Goal: Task Accomplishment & Management: Use online tool/utility

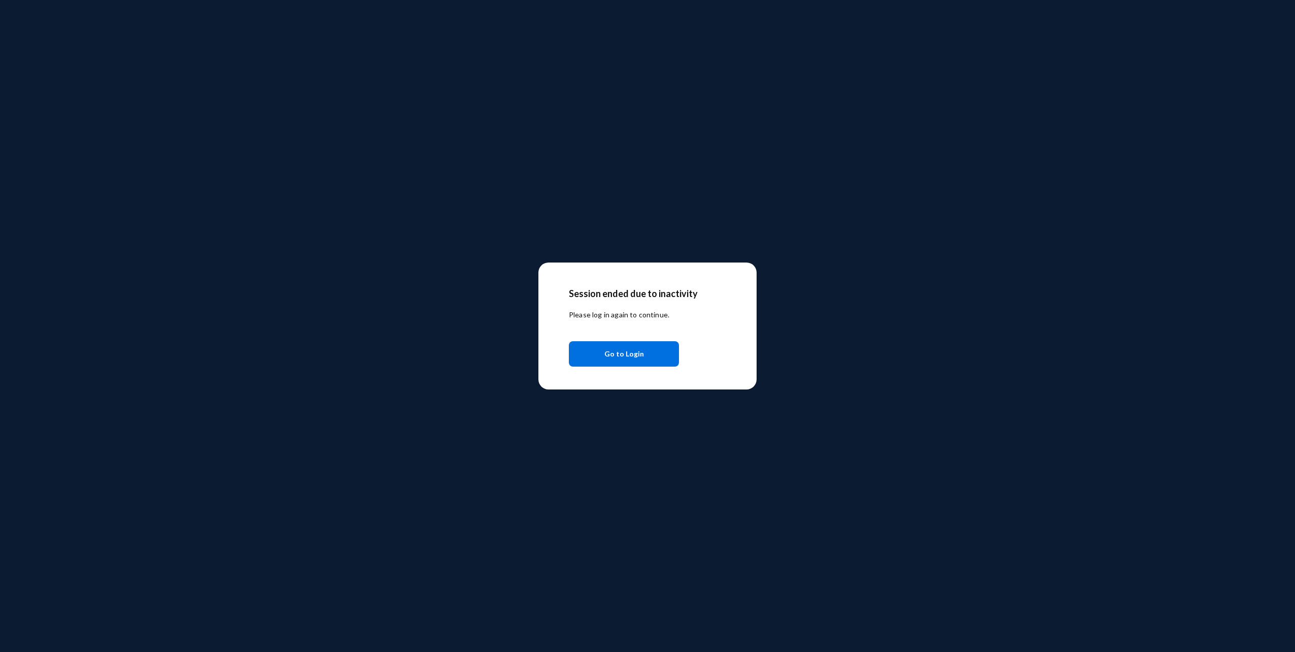
click at [632, 357] on span "Go to Login" at bounding box center [624, 354] width 40 height 18
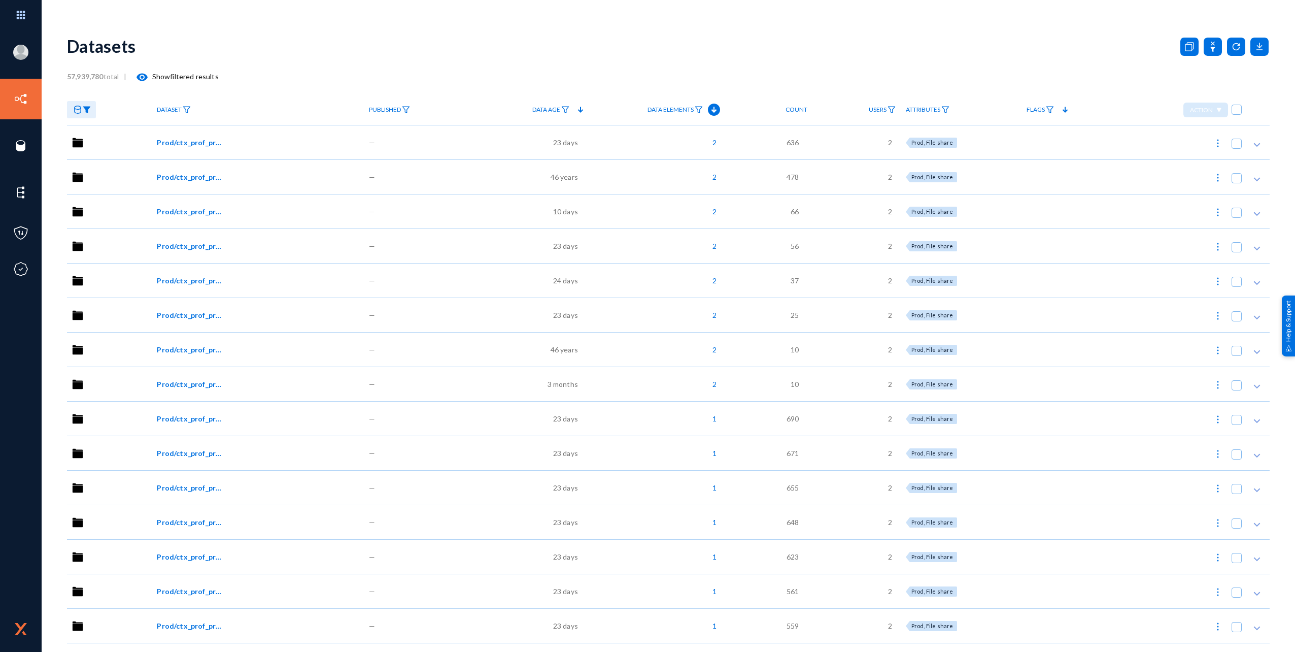
click at [386, 74] on div "57,939,780 total | visibility Show filtered results" at bounding box center [668, 76] width 1203 height 20
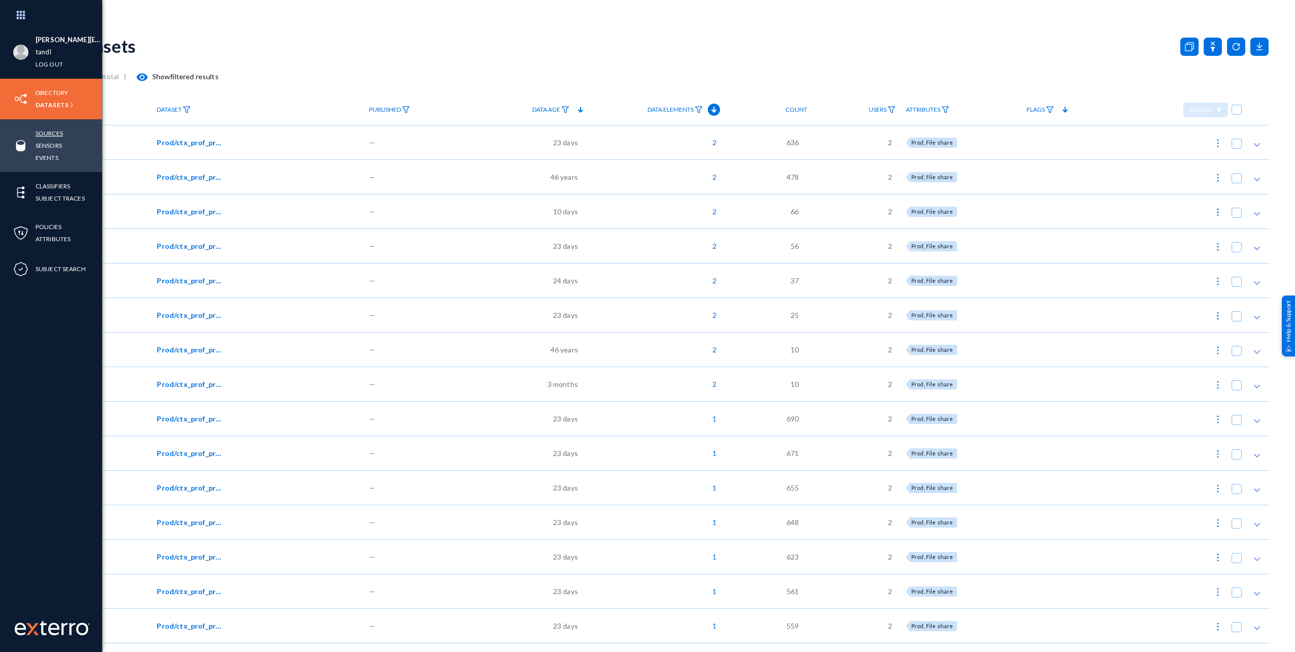
click at [54, 131] on link "Sources" at bounding box center [49, 133] width 27 height 12
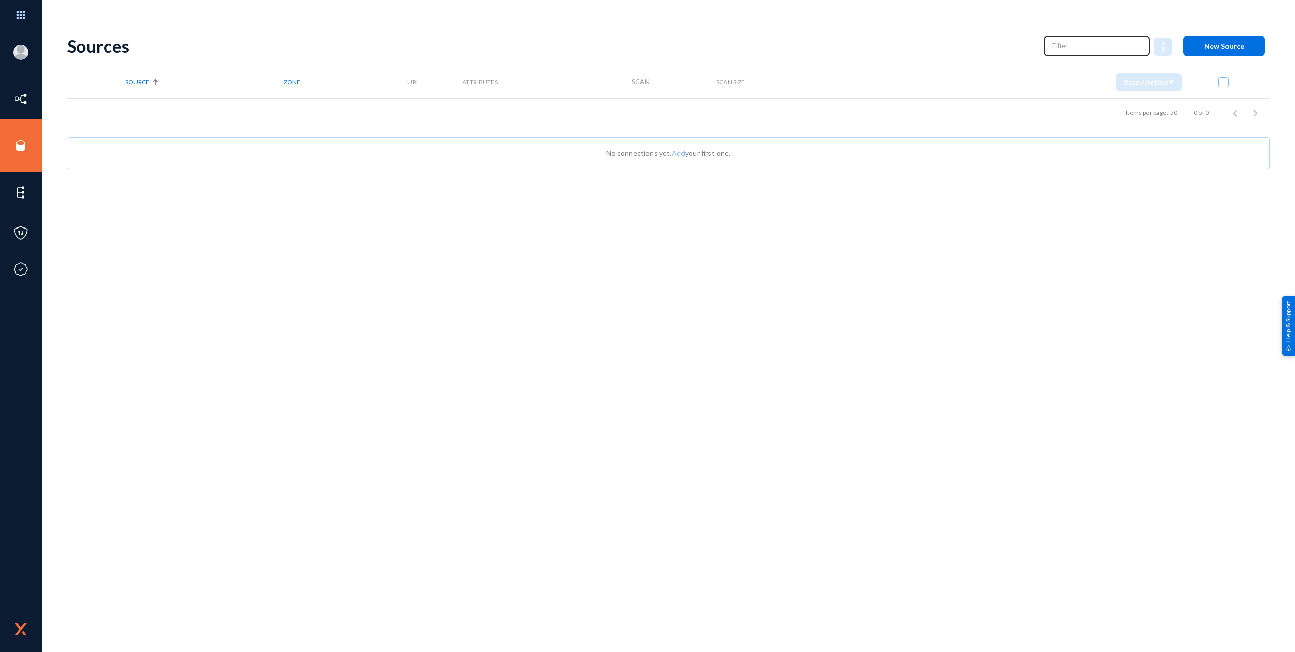
click at [1058, 49] on input "text" at bounding box center [1097, 45] width 89 height 15
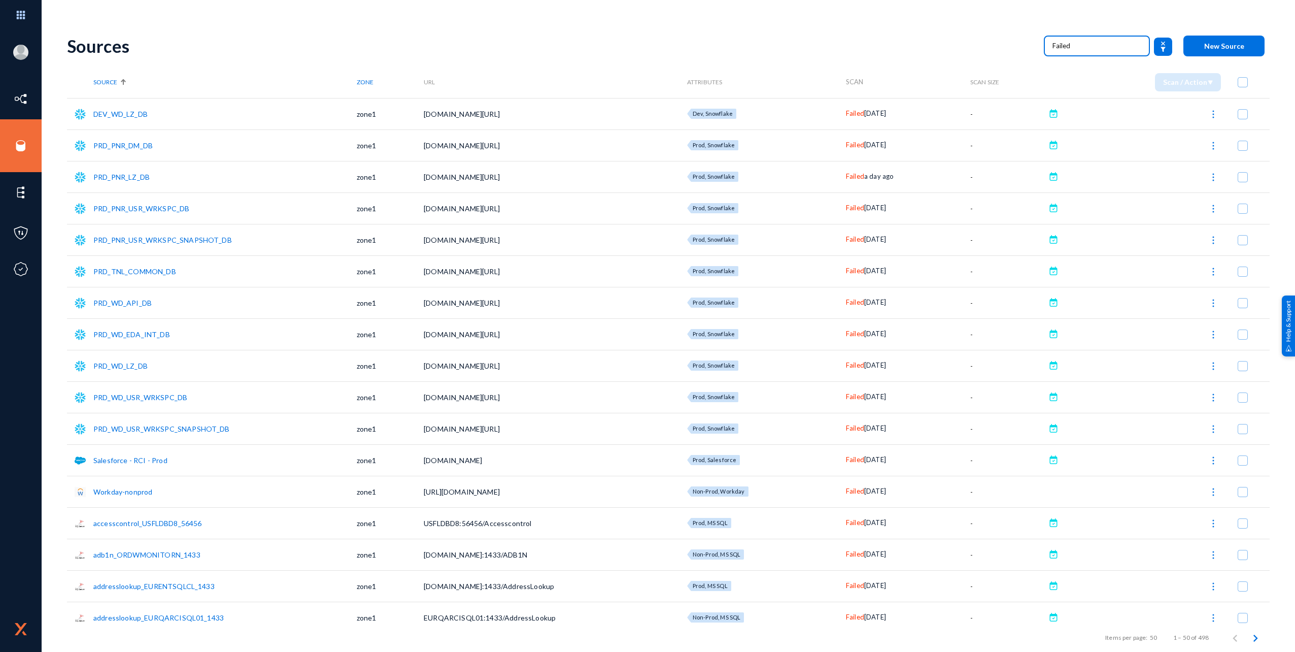
type input "Failed"
click at [852, 112] on span "Failed" at bounding box center [855, 113] width 18 height 8
click at [781, 57] on div at bounding box center [647, 326] width 1295 height 652
click at [1209, 116] on img at bounding box center [1213, 114] width 10 height 10
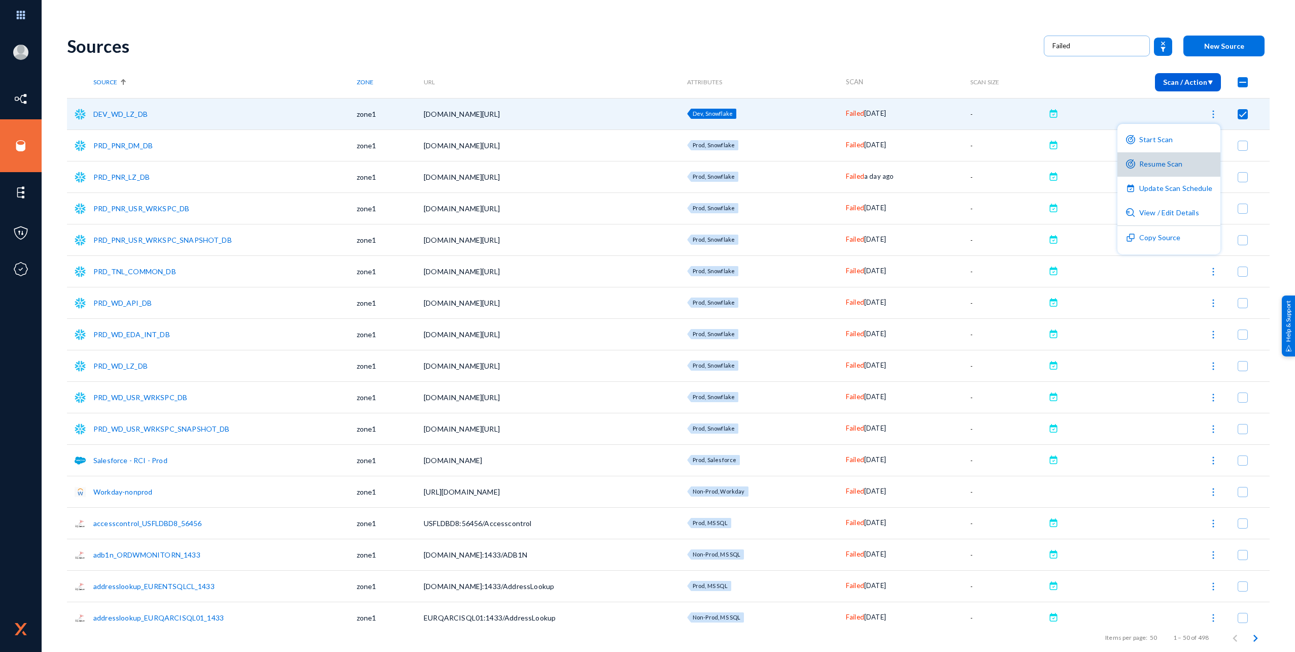
click at [1172, 158] on button "Resume Scan" at bounding box center [1169, 164] width 103 height 24
checkbox input "false"
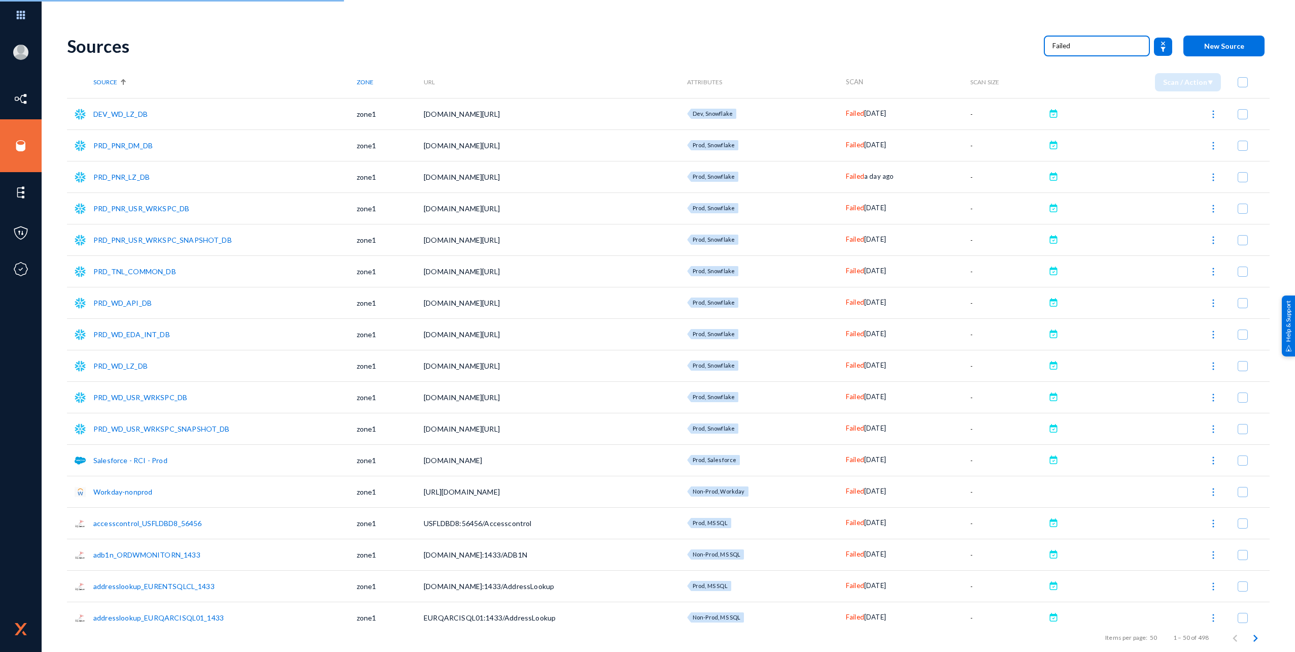
click at [1074, 47] on input "Failed" at bounding box center [1097, 45] width 89 height 15
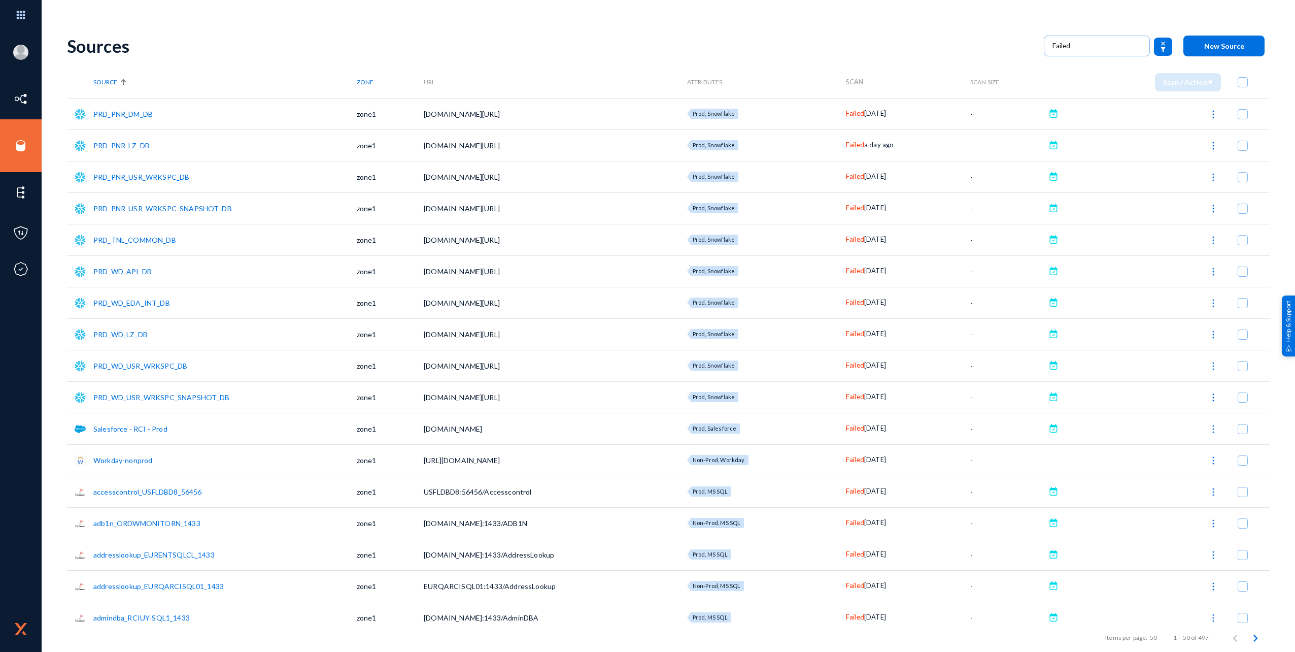
click at [495, 45] on div "Sources" at bounding box center [550, 46] width 967 height 21
click at [1088, 46] on input "Failed" at bounding box center [1097, 45] width 89 height 15
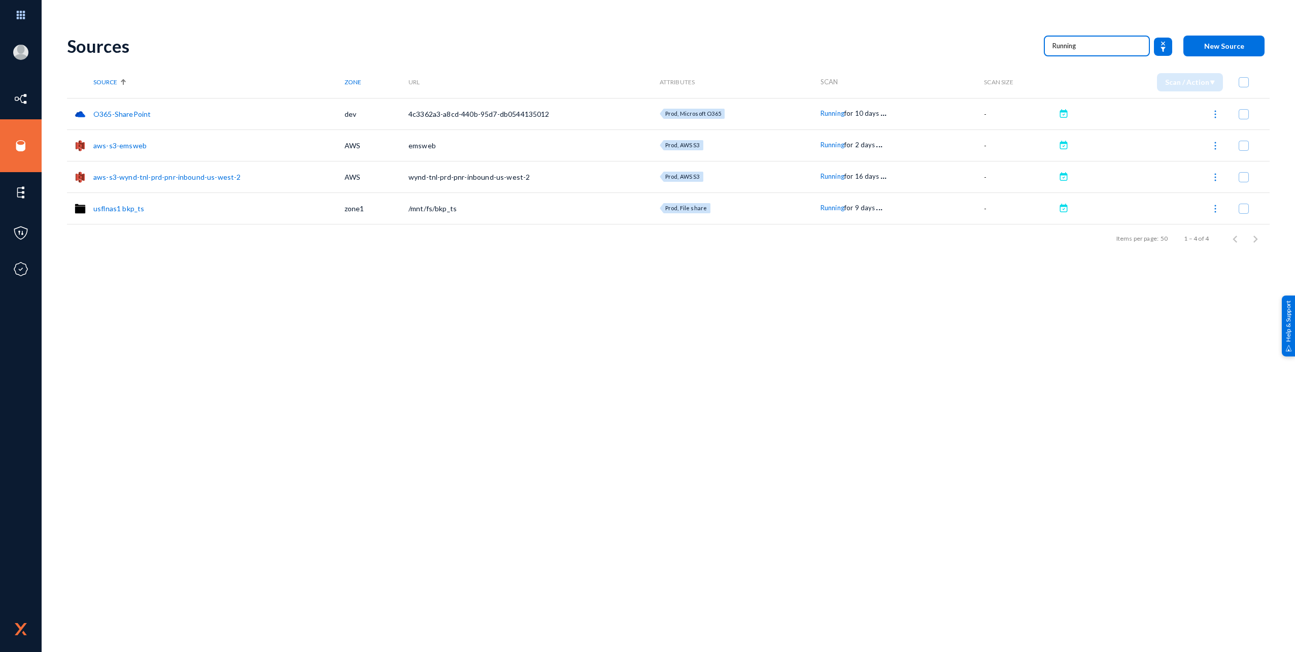
type input "q"
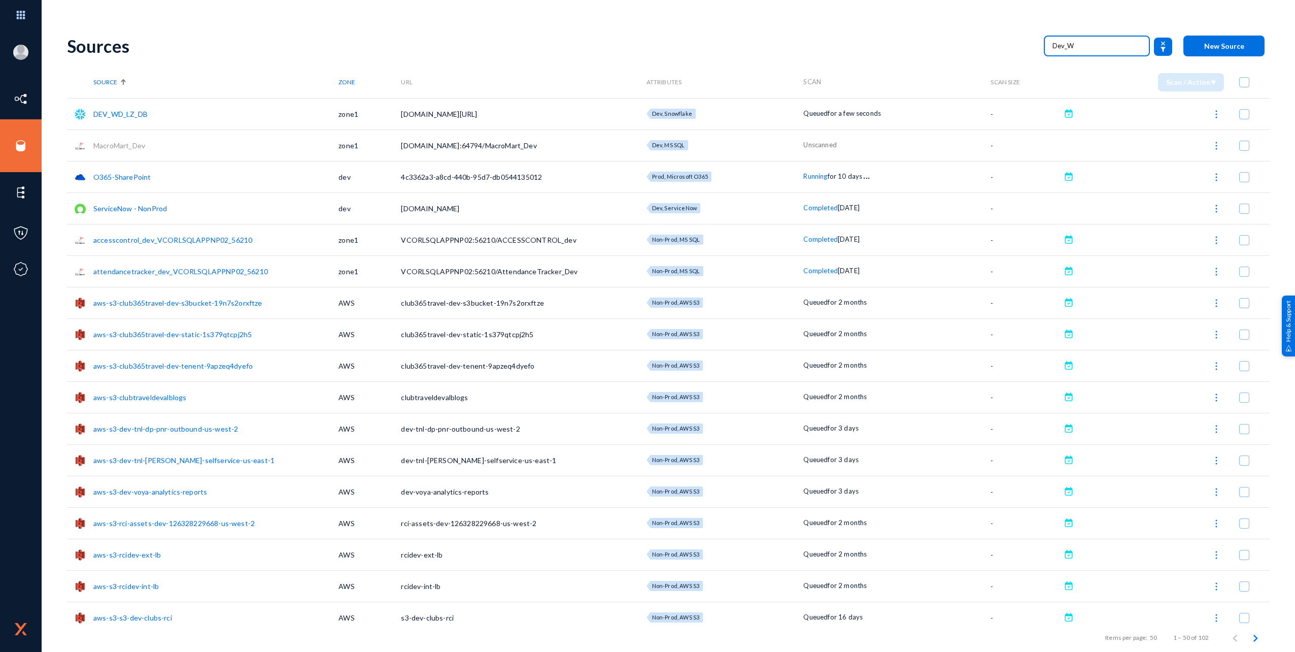
type input "Dev_WD"
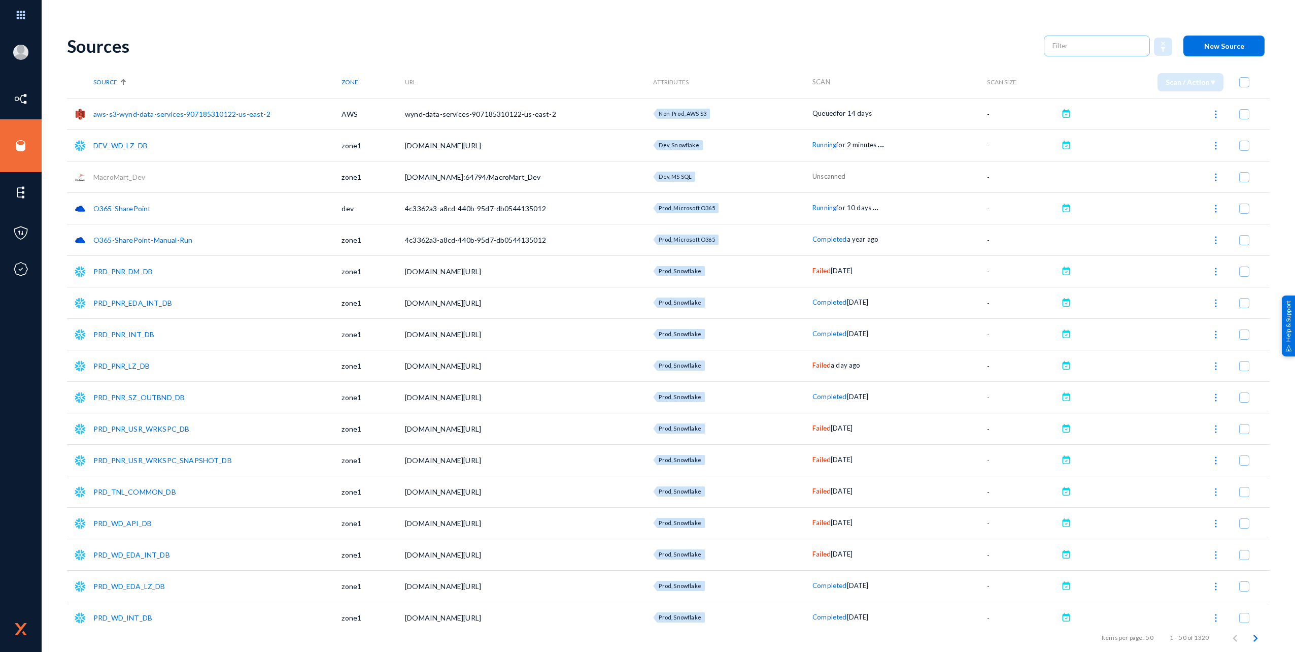
click at [819, 143] on span "Running" at bounding box center [825, 145] width 24 height 8
click at [767, 47] on div at bounding box center [647, 326] width 1295 height 652
click at [252, 53] on div "Sources" at bounding box center [550, 46] width 967 height 21
click at [335, 40] on div "Sources" at bounding box center [550, 46] width 967 height 21
click at [813, 145] on span "Running" at bounding box center [818, 145] width 24 height 8
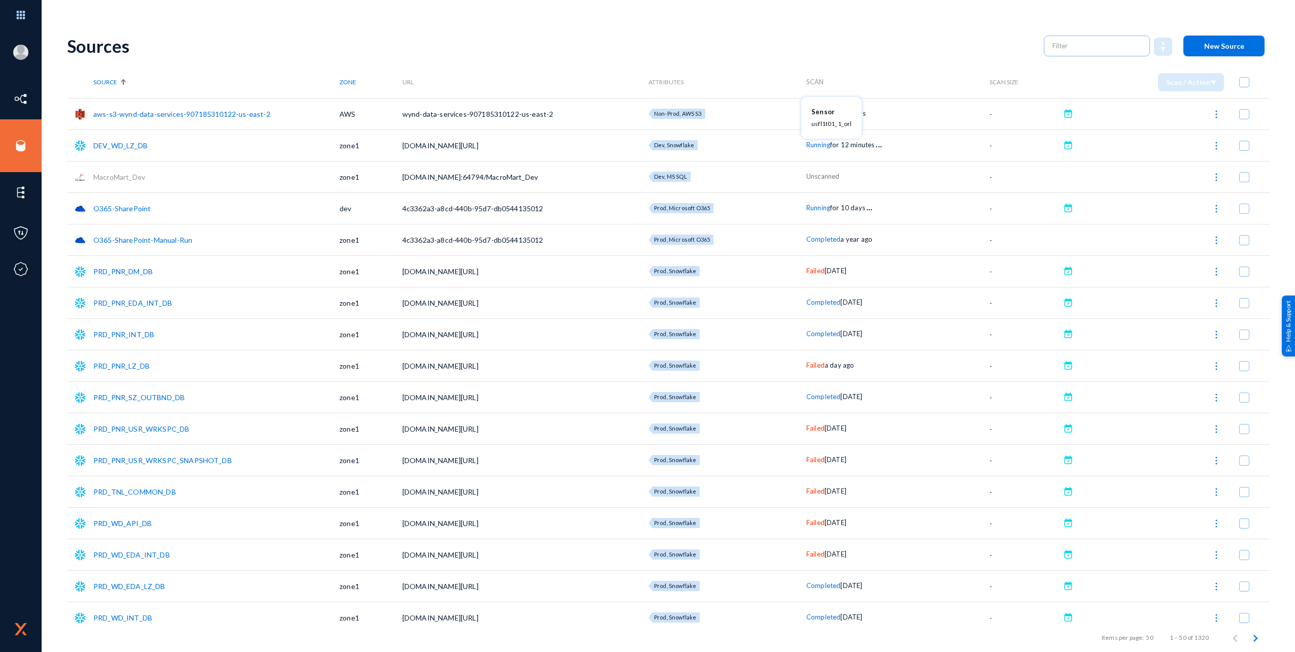
click at [690, 59] on div at bounding box center [647, 326] width 1295 height 652
click at [1109, 43] on input "text" at bounding box center [1097, 45] width 89 height 15
type input "Running"
click at [812, 365] on span "Failed" at bounding box center [815, 365] width 18 height 8
click at [842, 43] on div at bounding box center [647, 326] width 1295 height 652
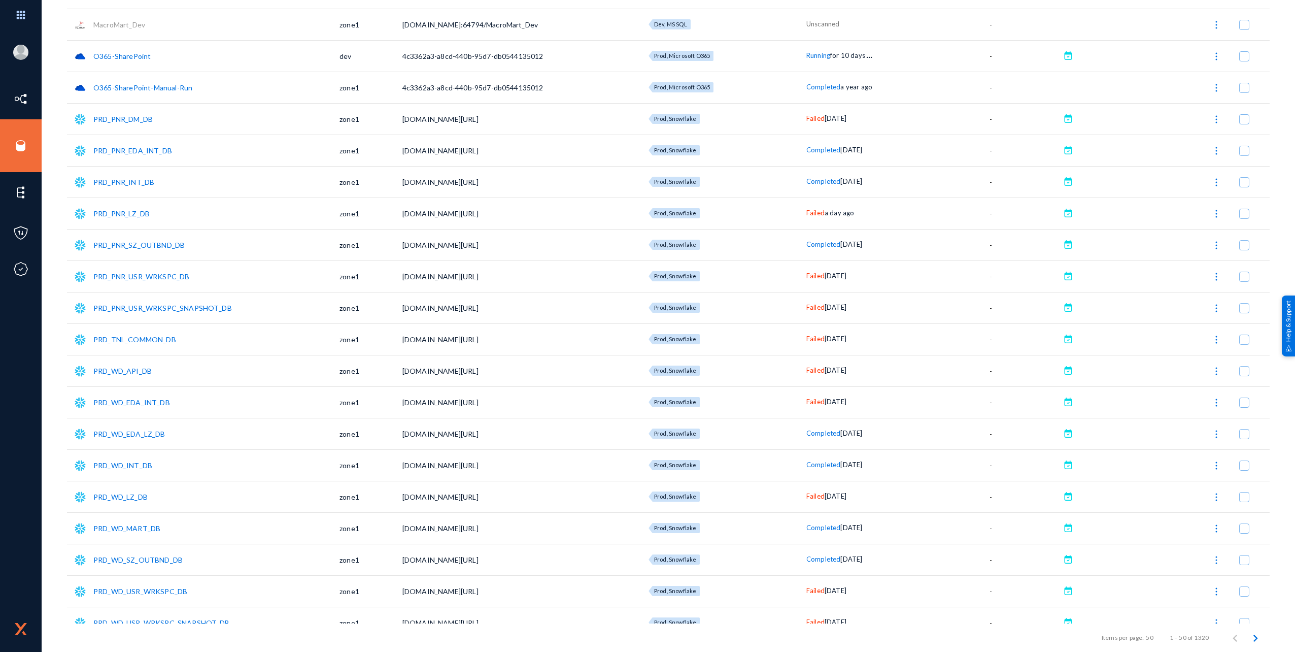
scroll to position [203, 0]
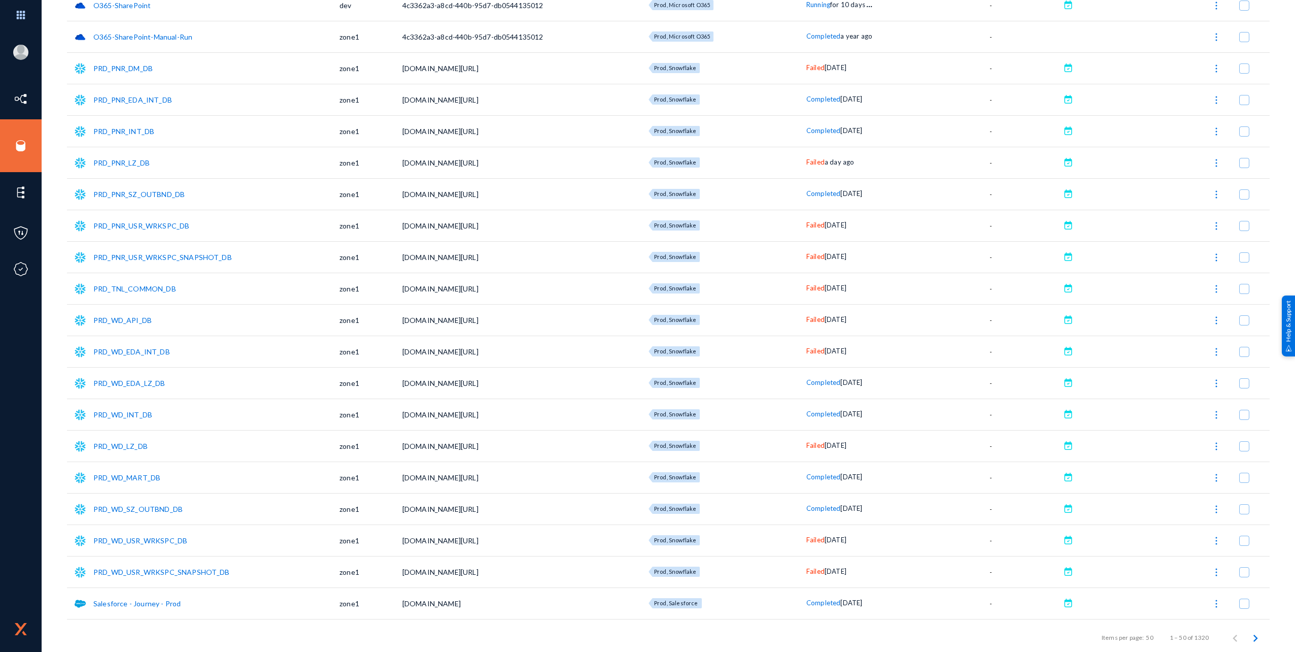
click at [814, 413] on span "Completed" at bounding box center [823, 414] width 34 height 8
click at [1213, 412] on div at bounding box center [647, 326] width 1295 height 652
click at [1213, 412] on img at bounding box center [1216, 415] width 10 height 10
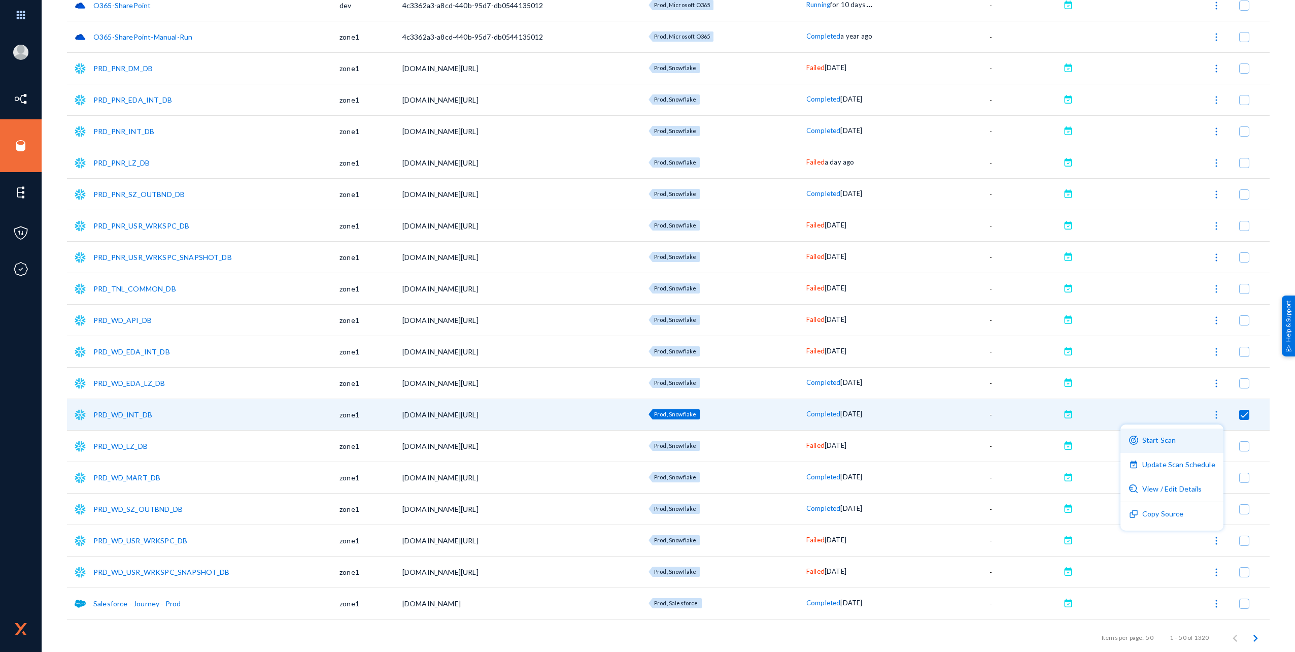
click at [1182, 447] on button "Start Scan" at bounding box center [1172, 440] width 103 height 24
checkbox input "false"
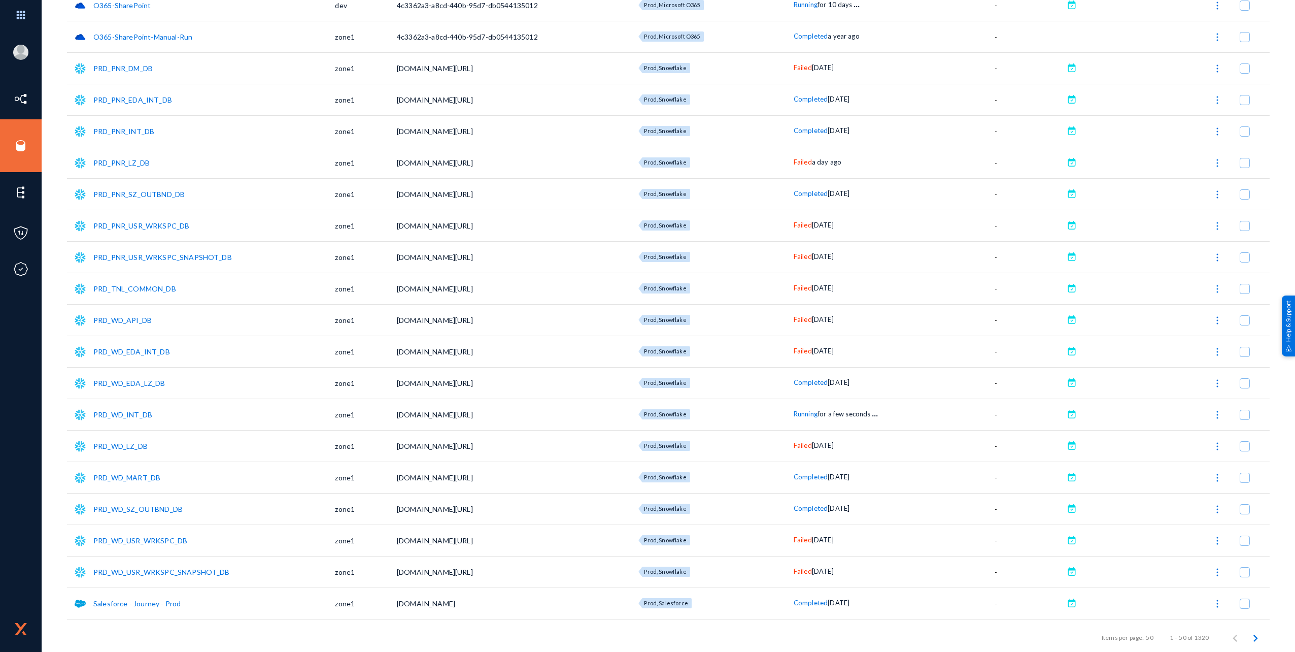
click at [795, 409] on div "Running for a few seconds . . ." at bounding box center [894, 414] width 201 height 10
click at [796, 413] on span "Running" at bounding box center [806, 414] width 24 height 8
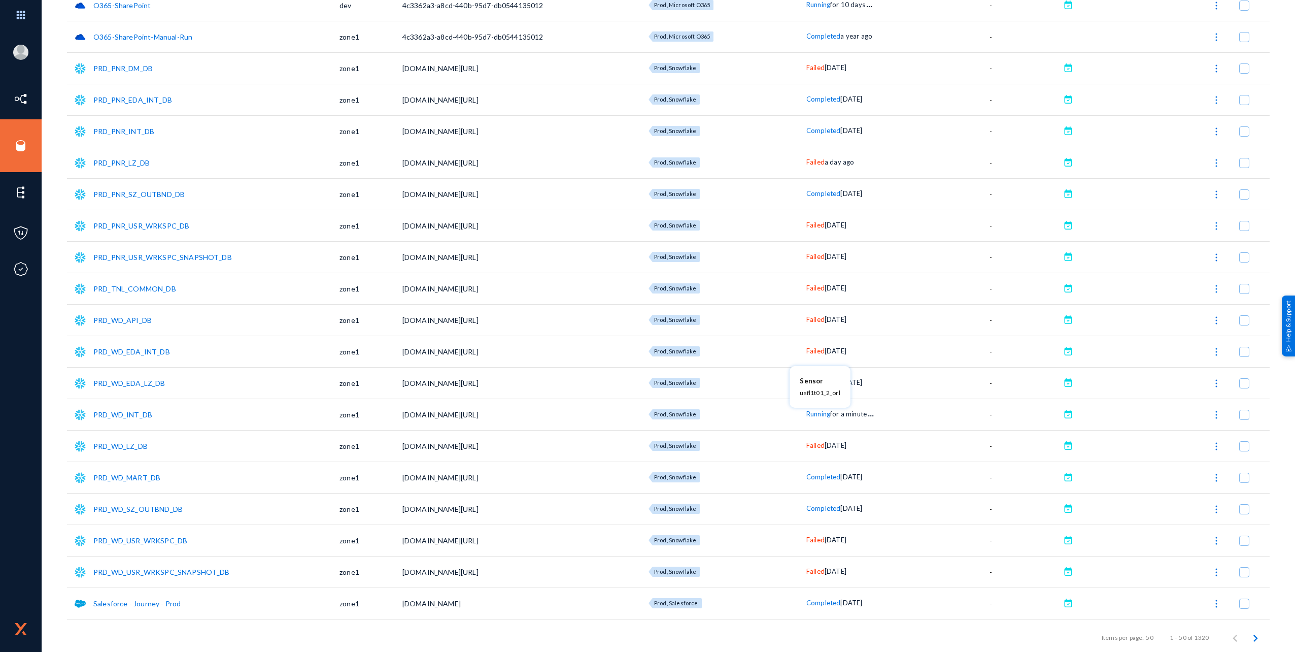
click at [1151, 339] on div at bounding box center [647, 326] width 1295 height 652
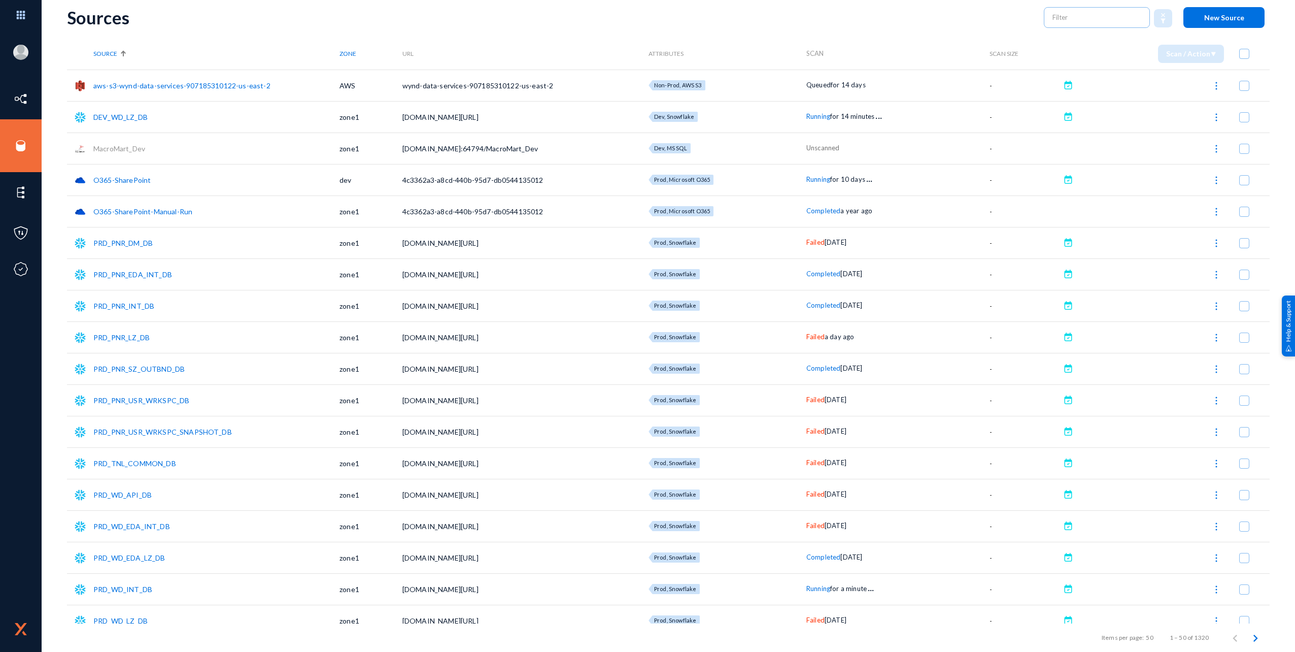
scroll to position [0, 0]
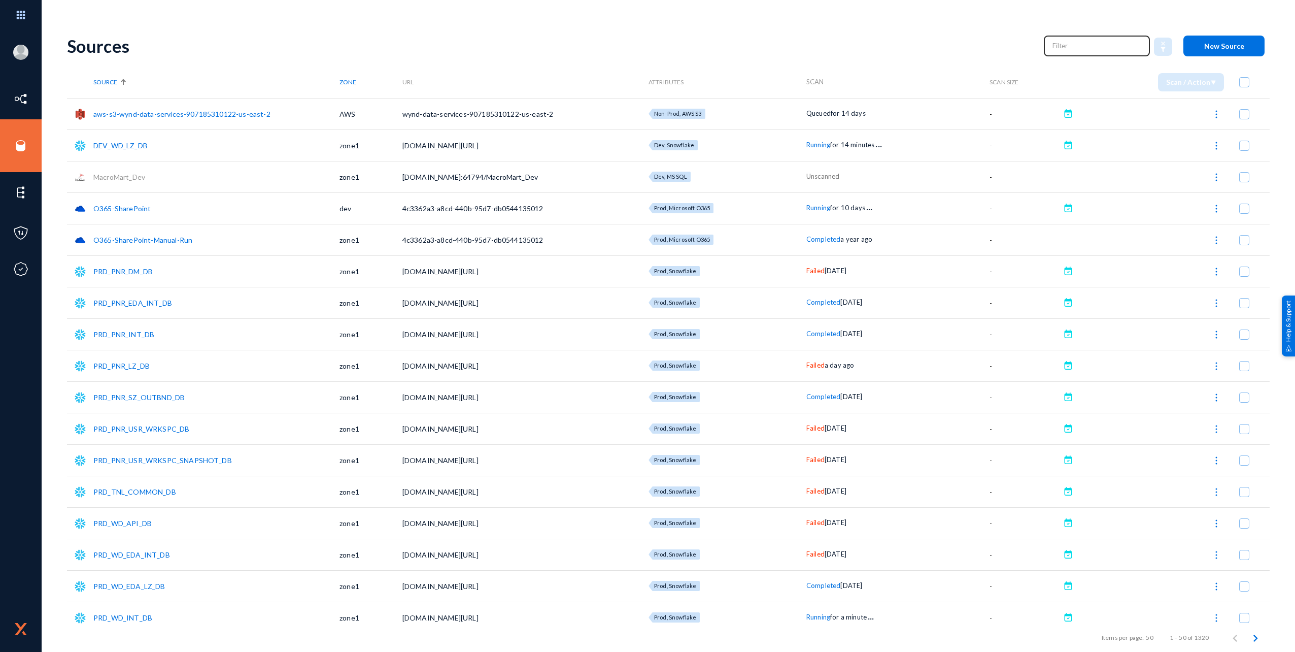
click at [1080, 52] on input "text" at bounding box center [1097, 45] width 89 height 15
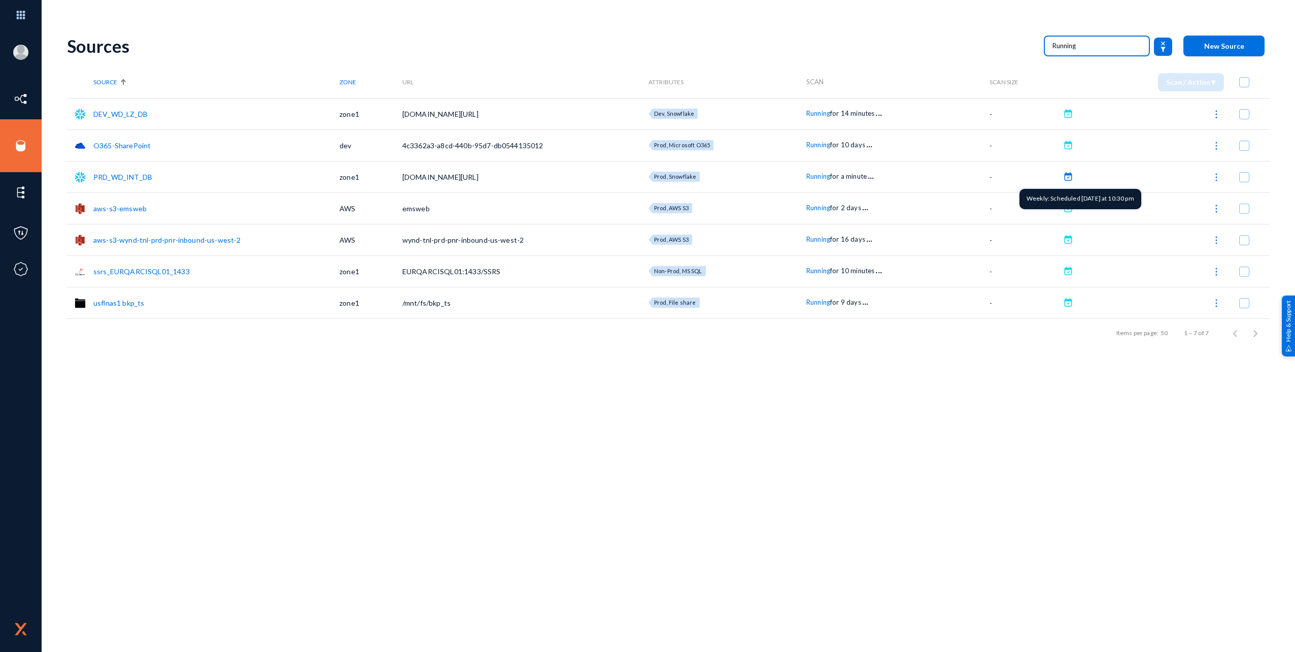
type input "Running"
click at [1069, 176] on button at bounding box center [1068, 177] width 10 height 10
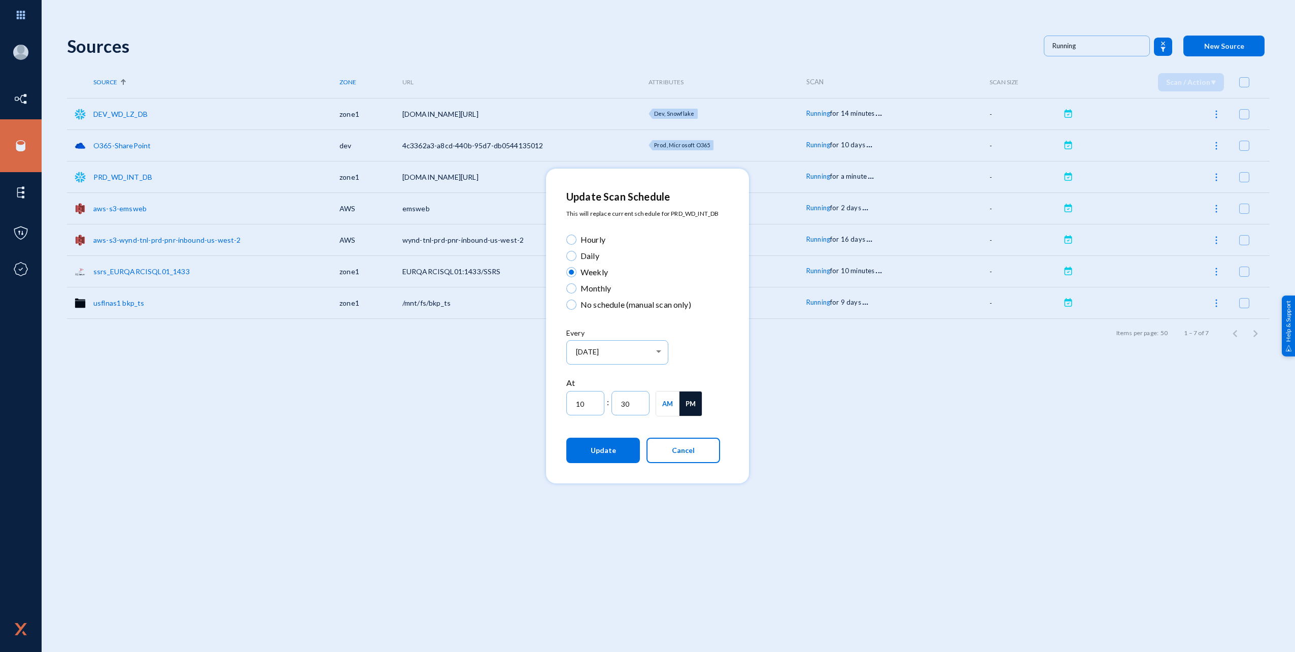
click at [794, 62] on div at bounding box center [647, 326] width 1295 height 652
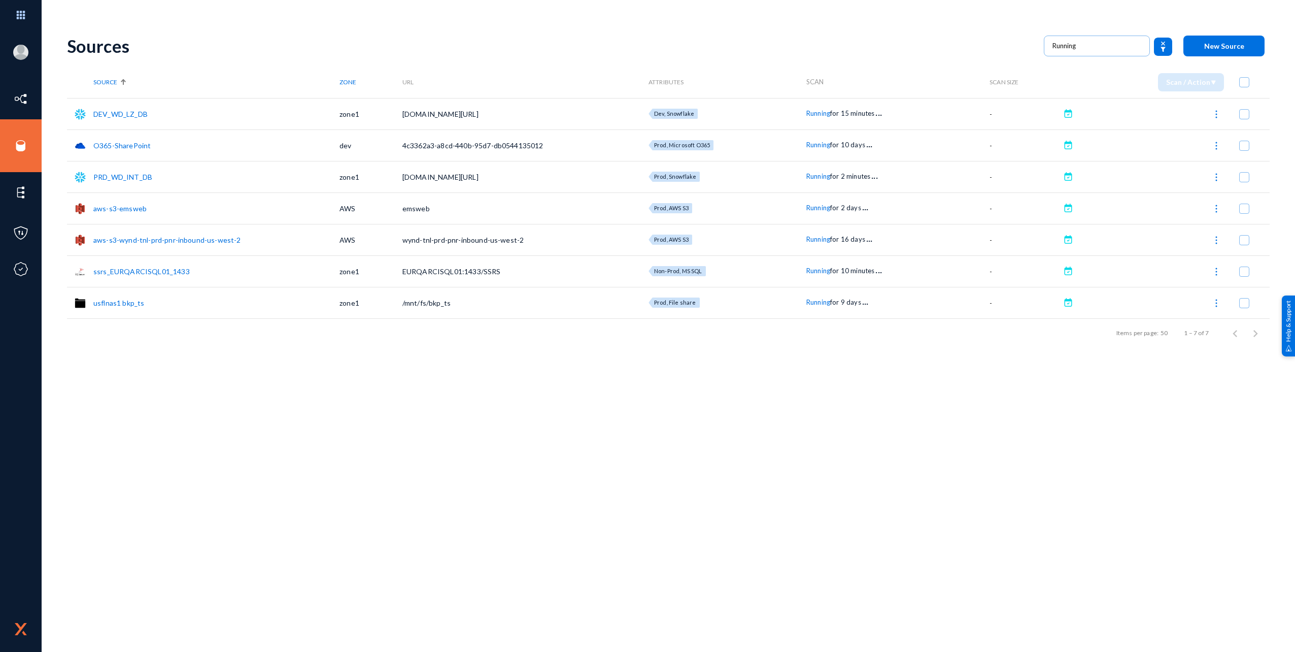
click at [377, 373] on div "Sources Running New Source Source Zone URL Attributes Scan Scan Size Scan / Act…" at bounding box center [668, 338] width 1203 height 626
click at [1063, 44] on input "Running" at bounding box center [1097, 45] width 89 height 15
click at [260, 451] on div "Sources Running New Source Source Zone URL Attributes Scan Scan Size Scan / Act…" at bounding box center [668, 338] width 1203 height 626
click at [964, 494] on div "Sources Running New Source Source Zone URL Attributes Scan Scan Size Scan / Act…" at bounding box center [668, 338] width 1203 height 626
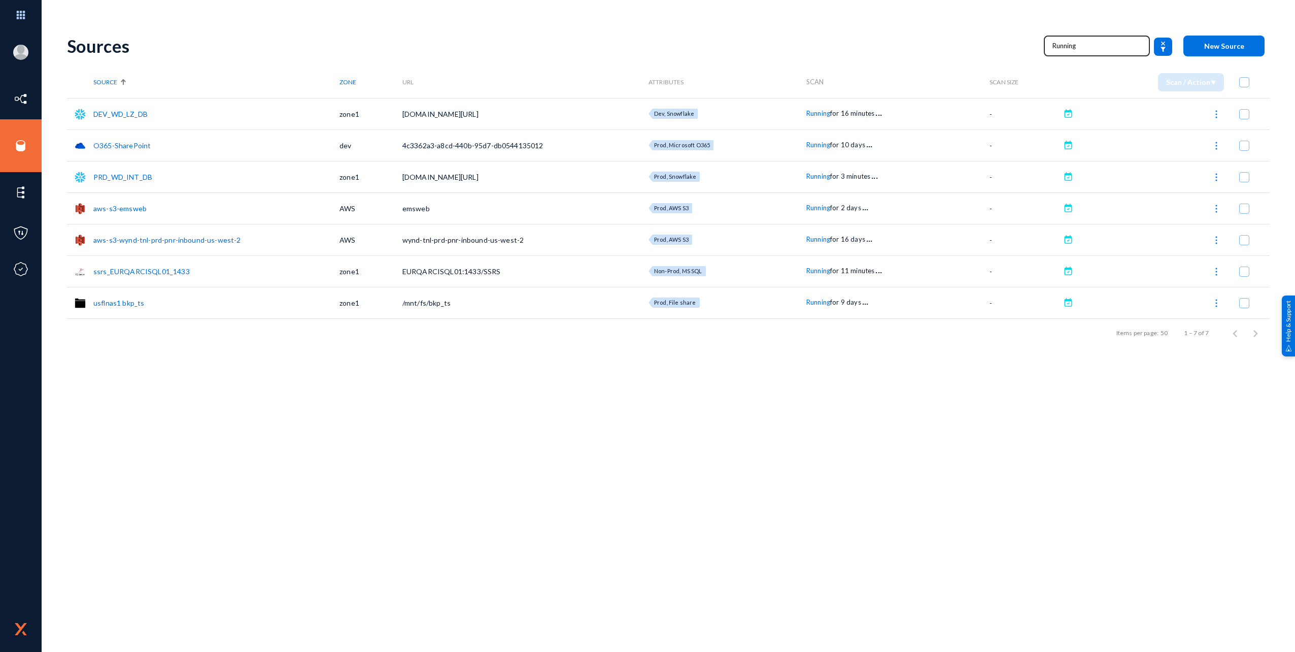
click at [1082, 44] on input "Running" at bounding box center [1097, 45] width 89 height 15
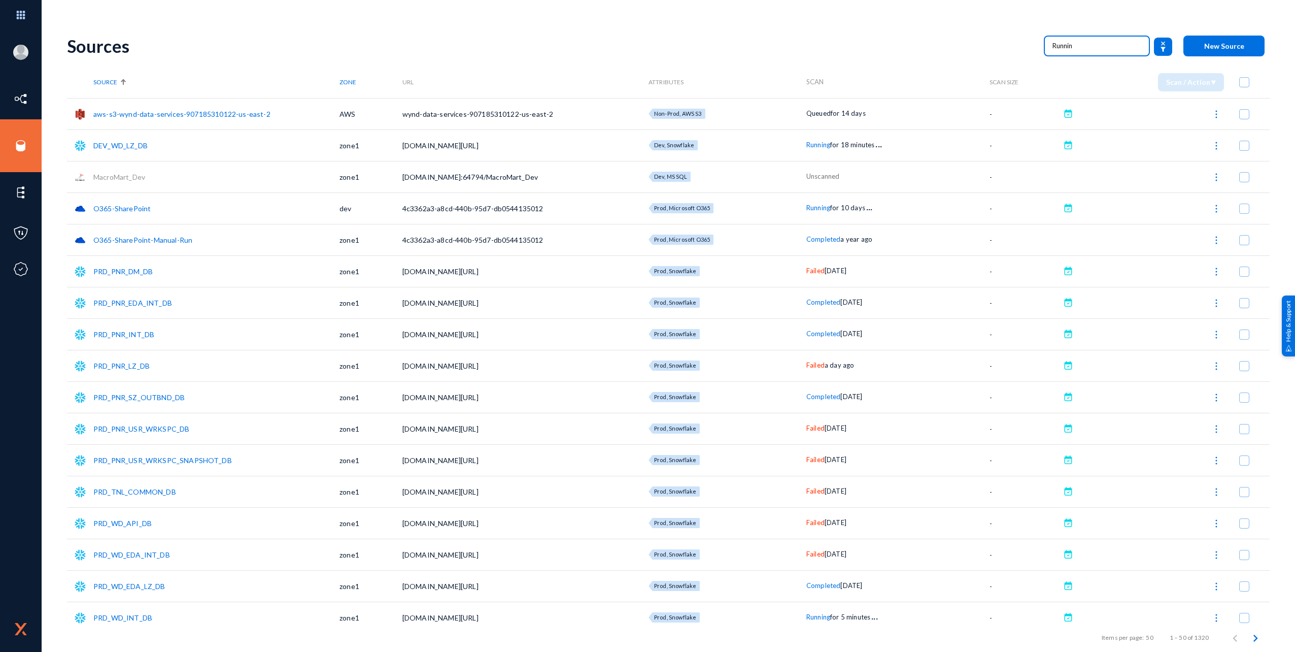
type input "Running"
click at [1056, 48] on input "text" at bounding box center [1097, 45] width 89 height 15
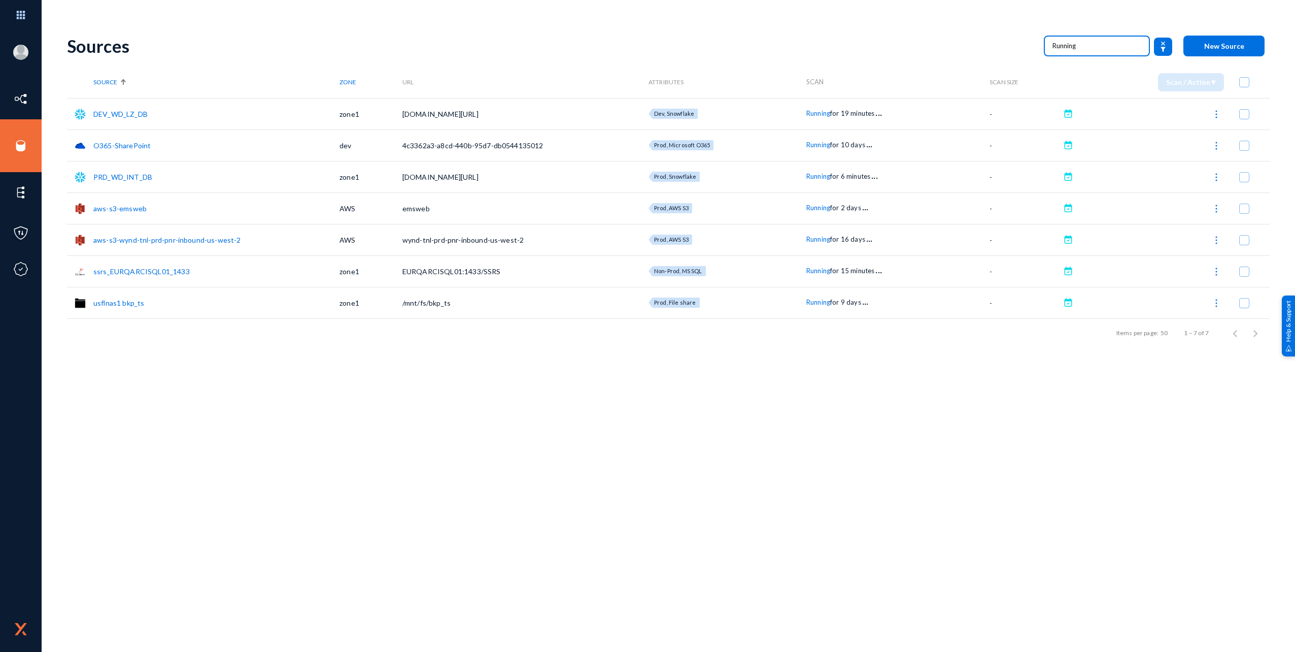
type input "Running"
click at [264, 399] on div "Sources Running New Source Source Zone URL Attributes Scan Scan Size Scan / Act…" at bounding box center [668, 338] width 1203 height 626
click at [503, 493] on div "Sources Running New Source Source Zone URL Attributes Scan Scan Size Scan / Act…" at bounding box center [668, 338] width 1203 height 626
drag, startPoint x: 739, startPoint y: 443, endPoint x: 729, endPoint y: 442, distance: 9.8
click at [737, 443] on div "Sources Running New Source Source Zone URL Attributes Scan Scan Size Scan / Act…" at bounding box center [668, 338] width 1203 height 626
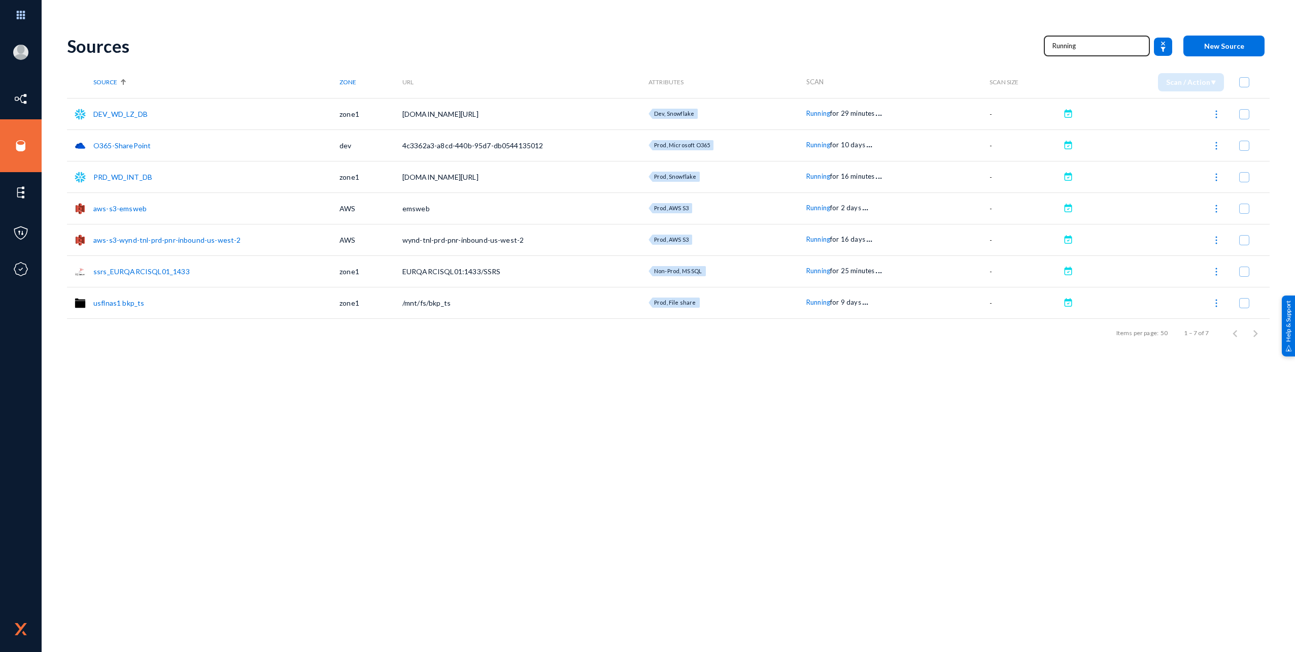
click at [1074, 54] on div "Running" at bounding box center [1097, 45] width 106 height 22
click at [1071, 48] on input "Running" at bounding box center [1097, 45] width 89 height 15
click at [1070, 48] on input "Running" at bounding box center [1097, 45] width 89 height 15
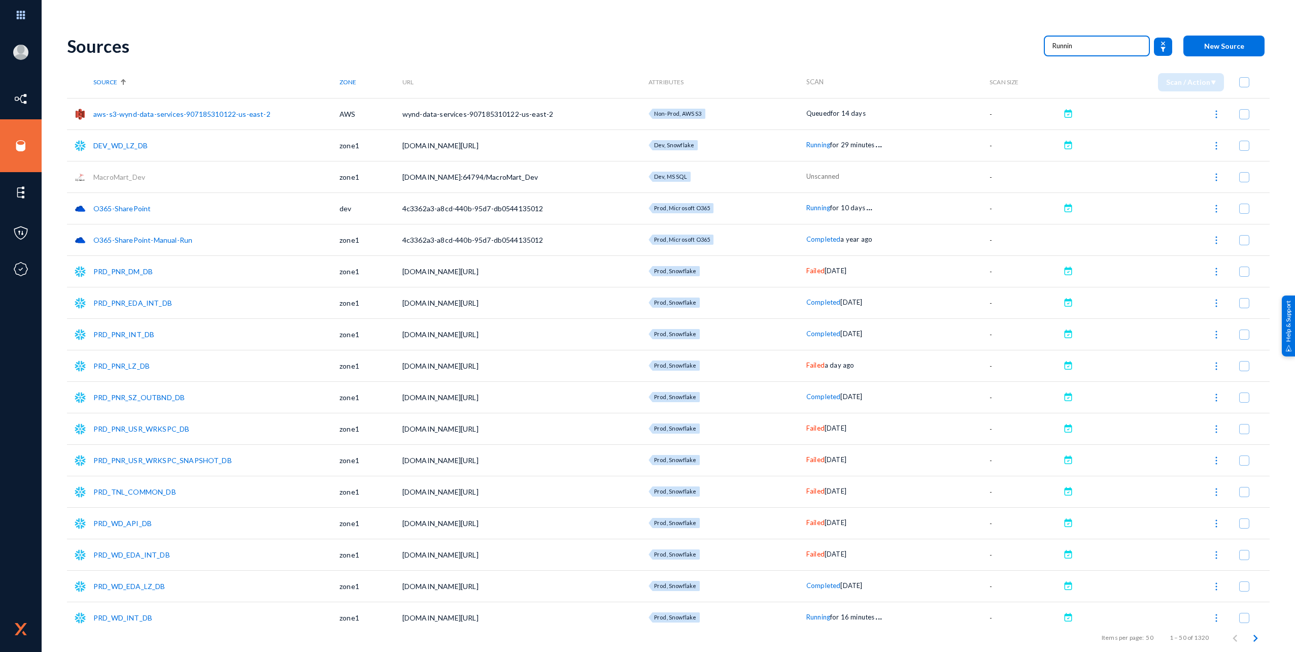
type input "Running"
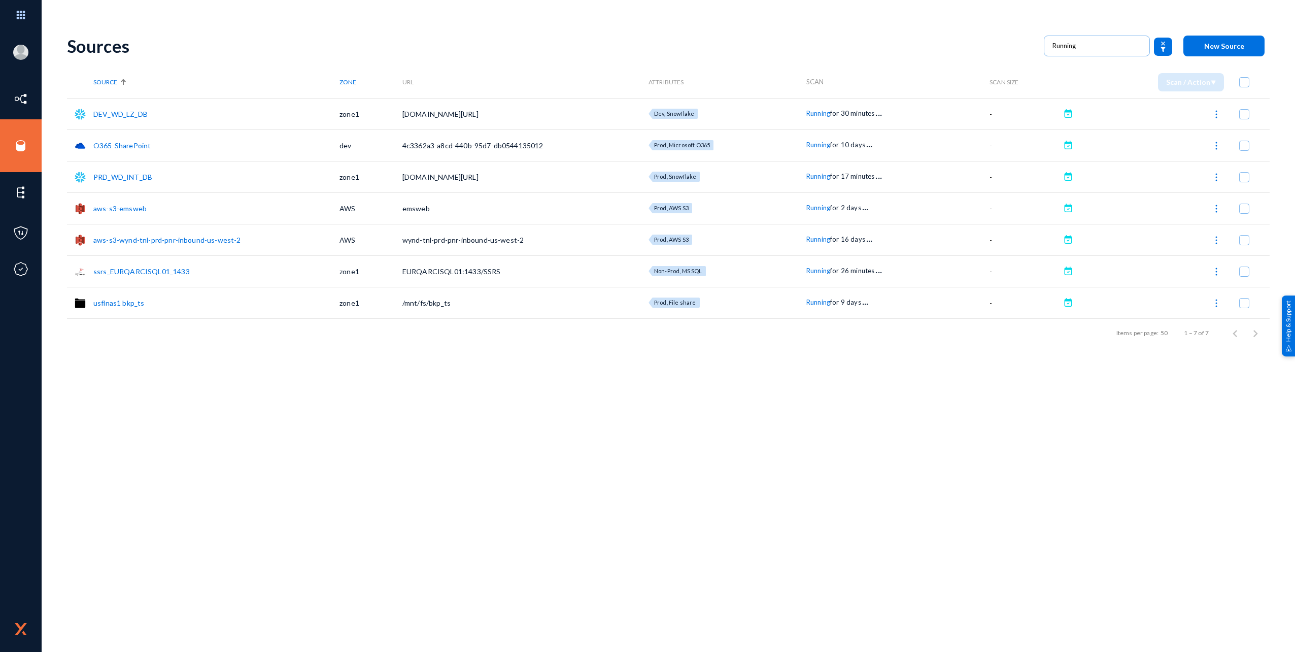
click at [809, 147] on span "Running" at bounding box center [818, 145] width 24 height 8
click at [694, 66] on div at bounding box center [647, 326] width 1295 height 652
